Goal: Complete application form

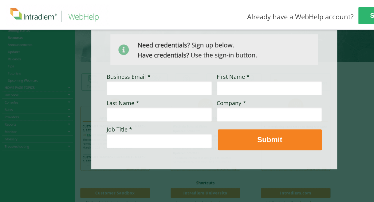
click at [358, 85] on div at bounding box center [207, 80] width 414 height 243
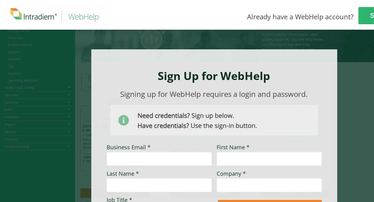
click at [323, 44] on div at bounding box center [207, 150] width 414 height 243
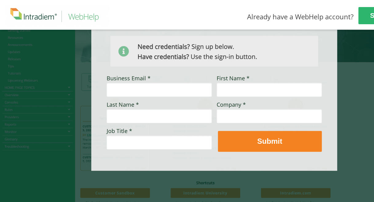
scroll to position [71, 0]
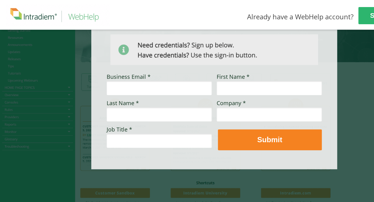
click at [189, 179] on div at bounding box center [207, 80] width 414 height 243
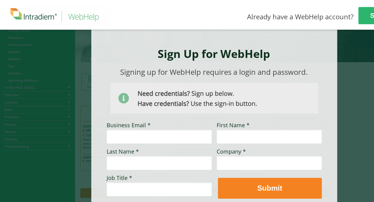
scroll to position [0, 0]
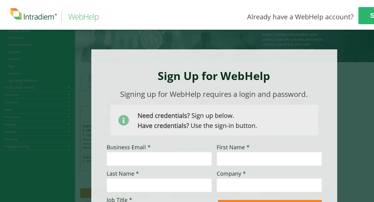
click at [327, 39] on div at bounding box center [207, 150] width 414 height 243
click at [288, 62] on div at bounding box center [214, 144] width 246 height 191
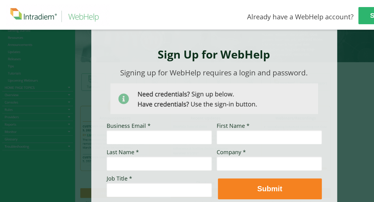
scroll to position [31, 0]
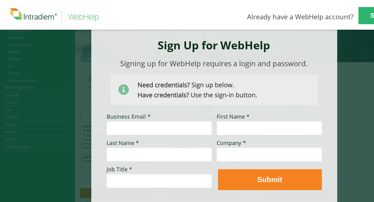
click at [183, 135] on input "Business Email *" at bounding box center [159, 128] width 105 height 14
type input "[EMAIL_ADDRESS][DOMAIN_NAME]"
type input "[PERSON_NAME]"
type input "Agirbas"
type input "Vitality"
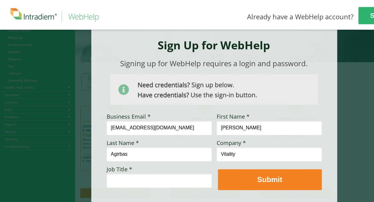
click at [170, 182] on input "Job Title *" at bounding box center [159, 181] width 105 height 14
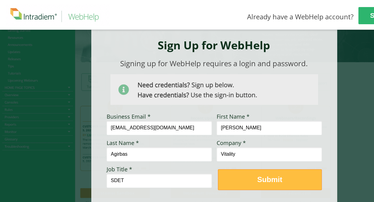
type input "SDET"
click at [251, 181] on span "Submit" at bounding box center [269, 179] width 103 height 9
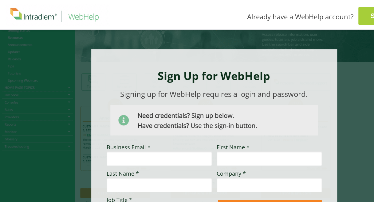
click at [363, 16] on span "Sign In" at bounding box center [381, 16] width 46 height 8
